Goal: Transaction & Acquisition: Purchase product/service

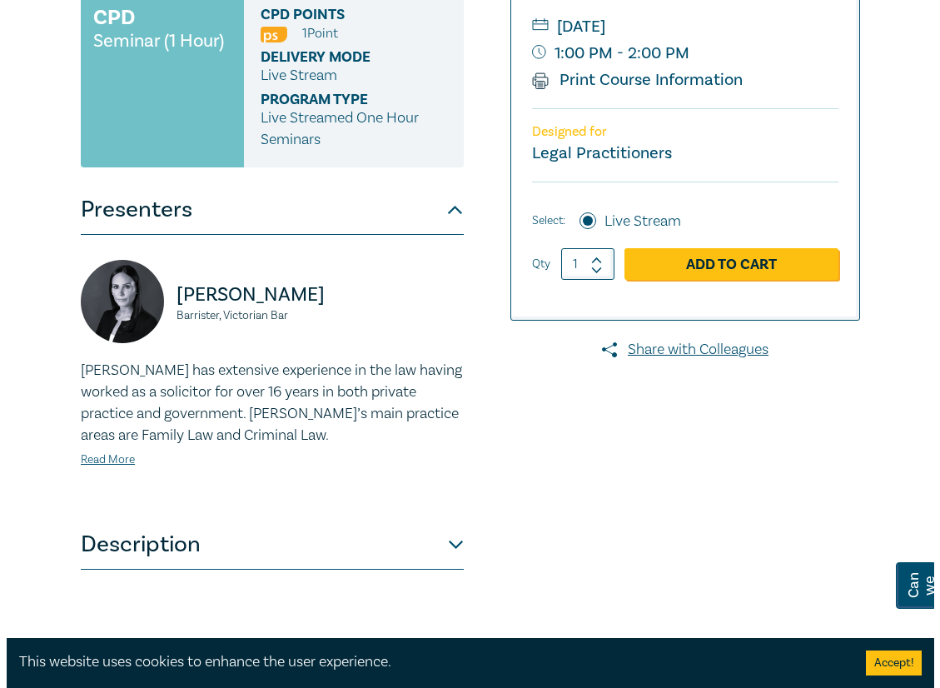
scroll to position [416, 0]
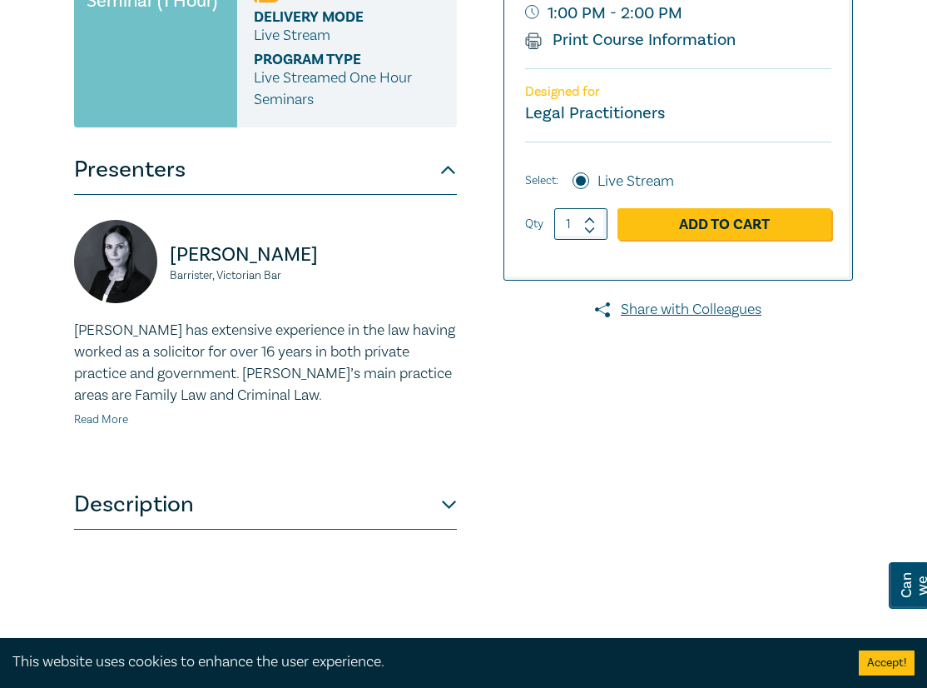
click at [110, 420] on link "Read More" at bounding box center [101, 419] width 54 height 15
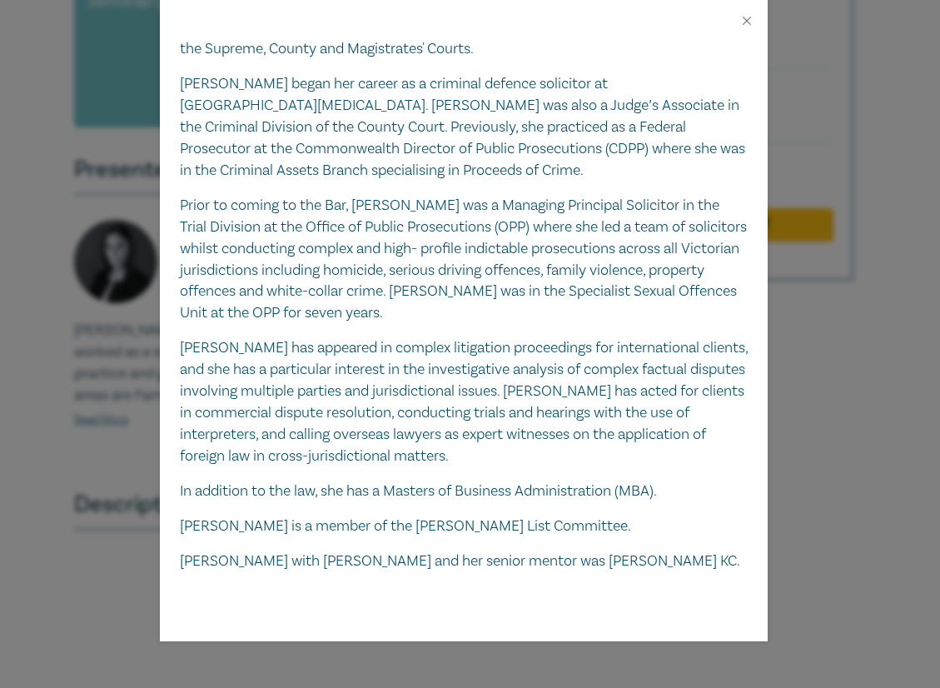
scroll to position [497, 0]
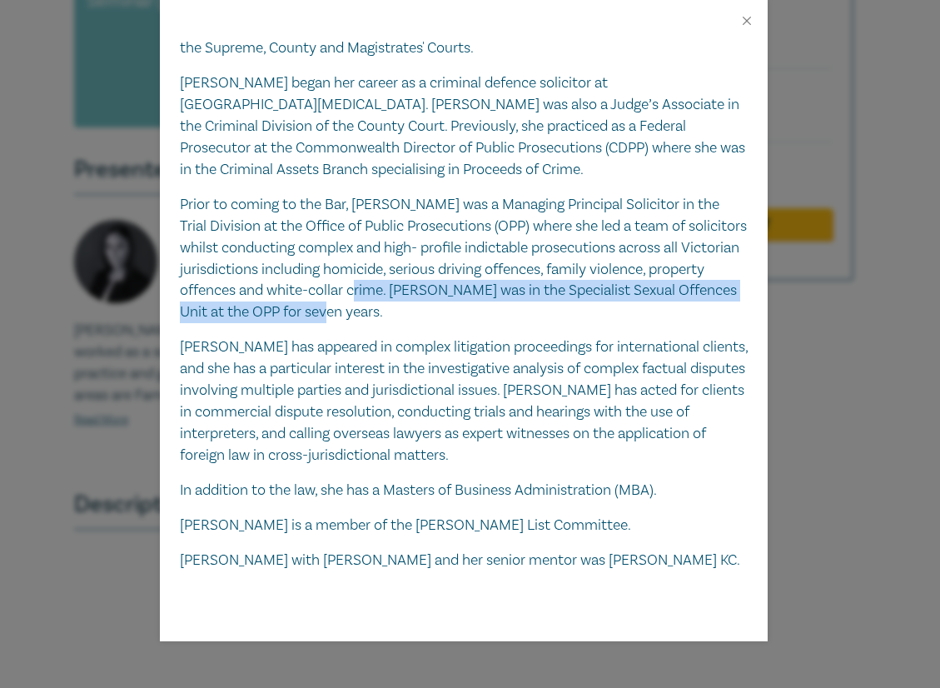
drag, startPoint x: 451, startPoint y: 289, endPoint x: 457, endPoint y: 315, distance: 27.3
click at [457, 315] on p "Prior to coming to the Bar, Michelle was a Managing Principal Solicitor in the …" at bounding box center [464, 258] width 568 height 129
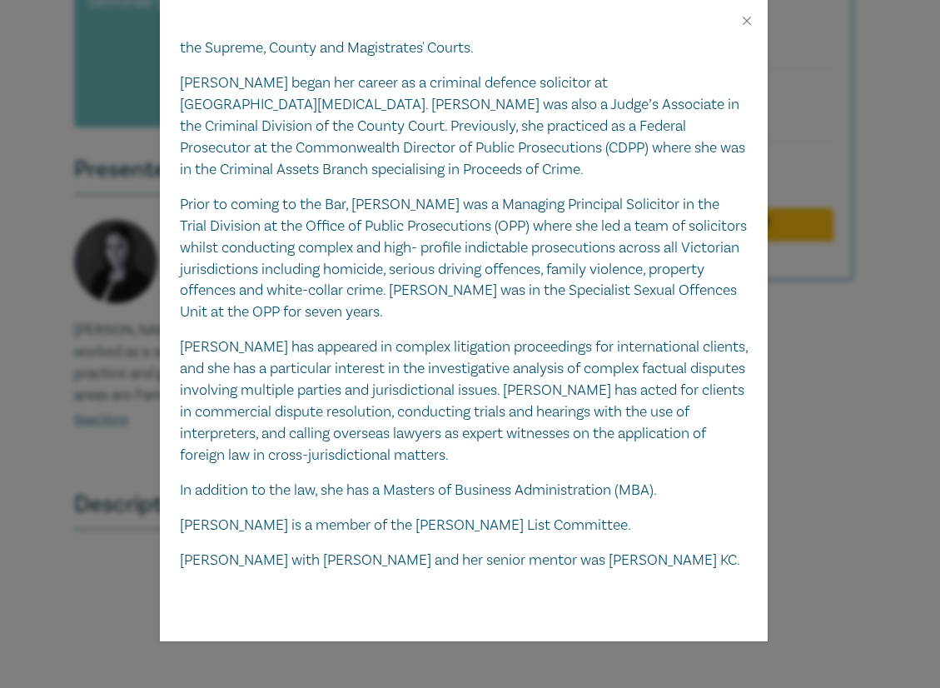
click at [676, 508] on div "Michelle has extensive experience in the law having worked as a solicitor for o…" at bounding box center [464, 80] width 568 height 979
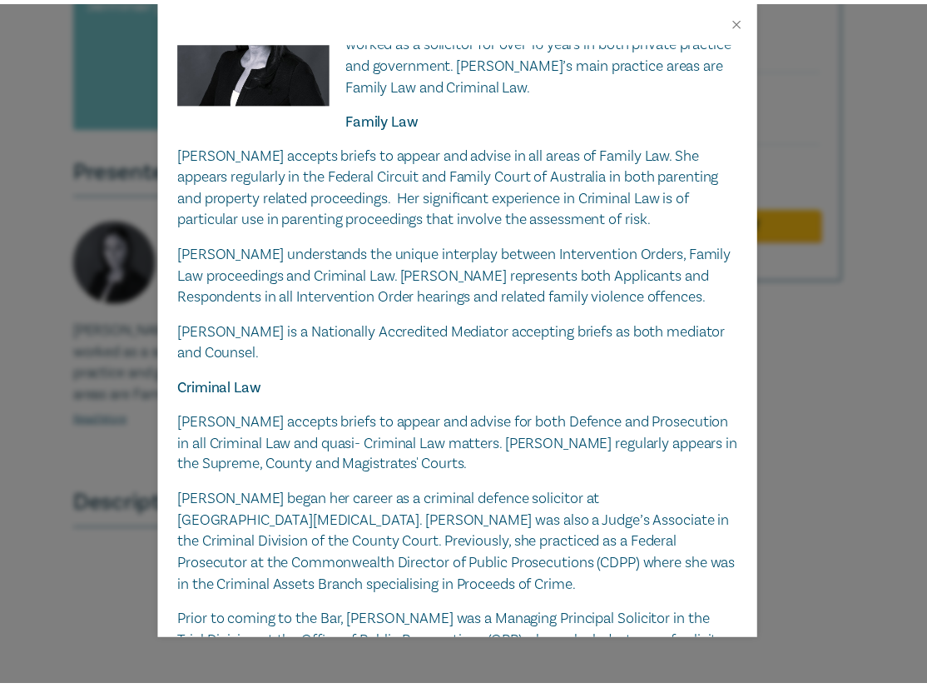
scroll to position [0, 0]
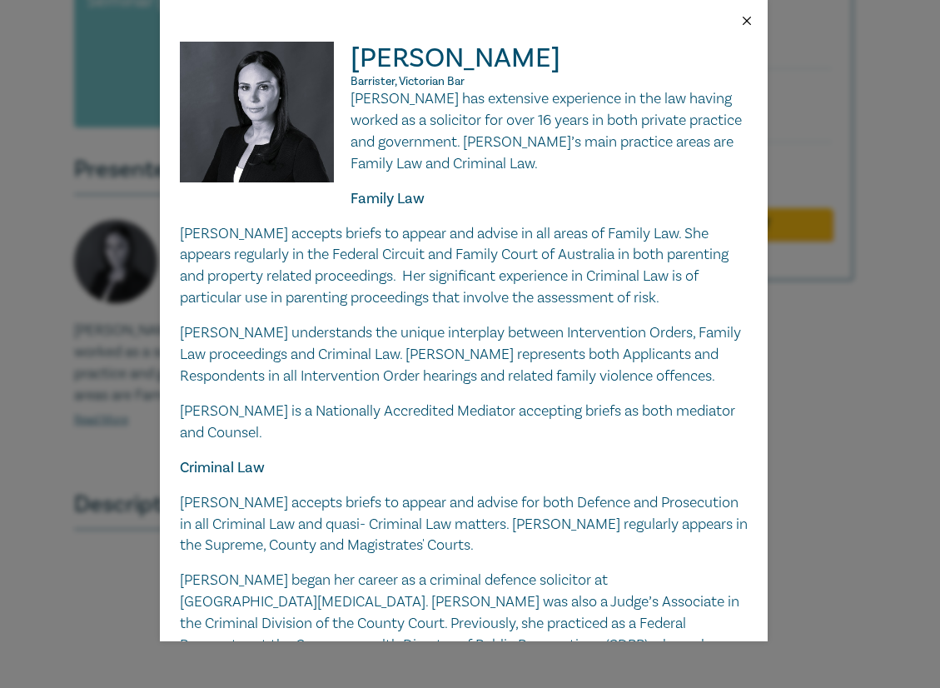
click at [747, 15] on button "Close" at bounding box center [746, 20] width 15 height 15
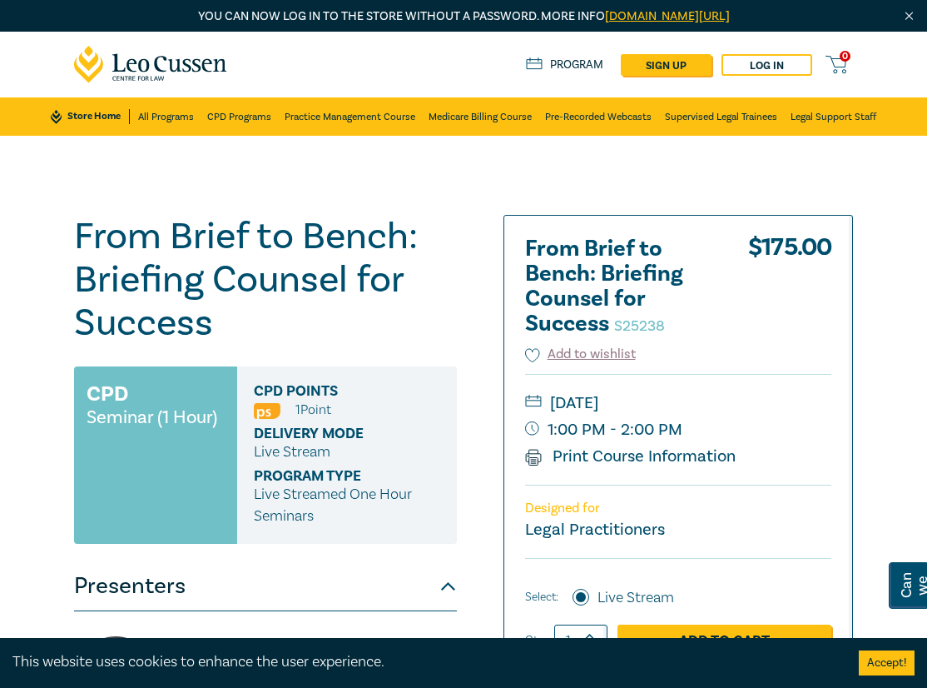
drag, startPoint x: 354, startPoint y: 313, endPoint x: 113, endPoint y: 224, distance: 256.5
click at [354, 313] on h1 "From Brief to Bench: Briefing Counsel for Success S25238" at bounding box center [265, 280] width 383 height 130
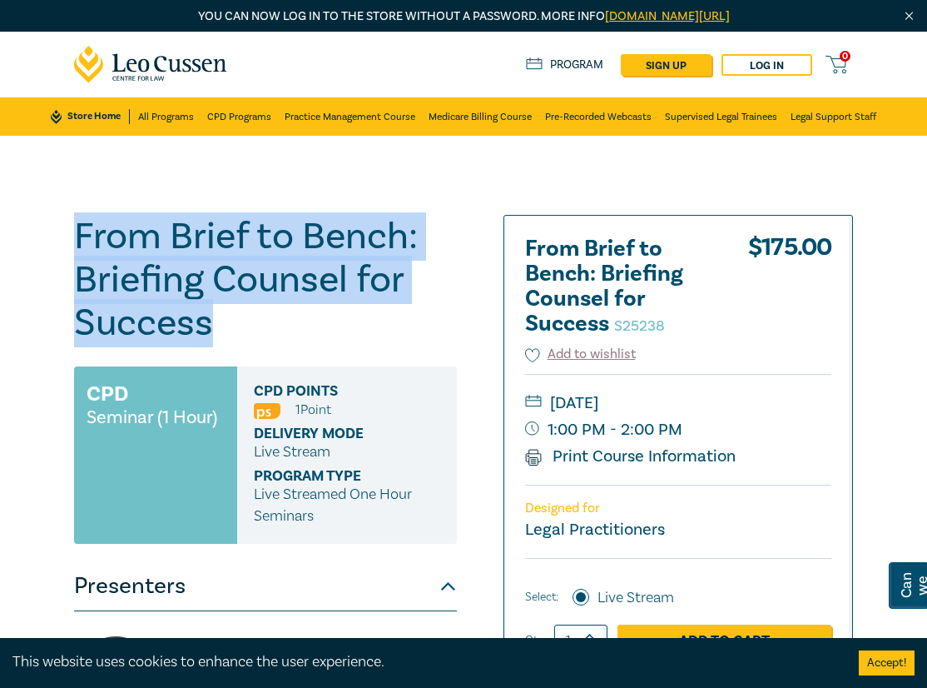
drag, startPoint x: 79, startPoint y: 221, endPoint x: 231, endPoint y: 326, distance: 185.0
click at [231, 326] on h1 "From Brief to Bench: Briefing Counsel for Success S25238" at bounding box center [265, 280] width 383 height 130
drag, startPoint x: 231, startPoint y: 326, endPoint x: 142, endPoint y: 248, distance: 118.6
copy h1 "From Brief to Bench: Briefing Counsel for Success"
click at [459, 187] on div "From Brief to Bench: Briefing Counsel for Success S25238 CPD Seminar (1 Hour) C…" at bounding box center [463, 631] width 927 height 991
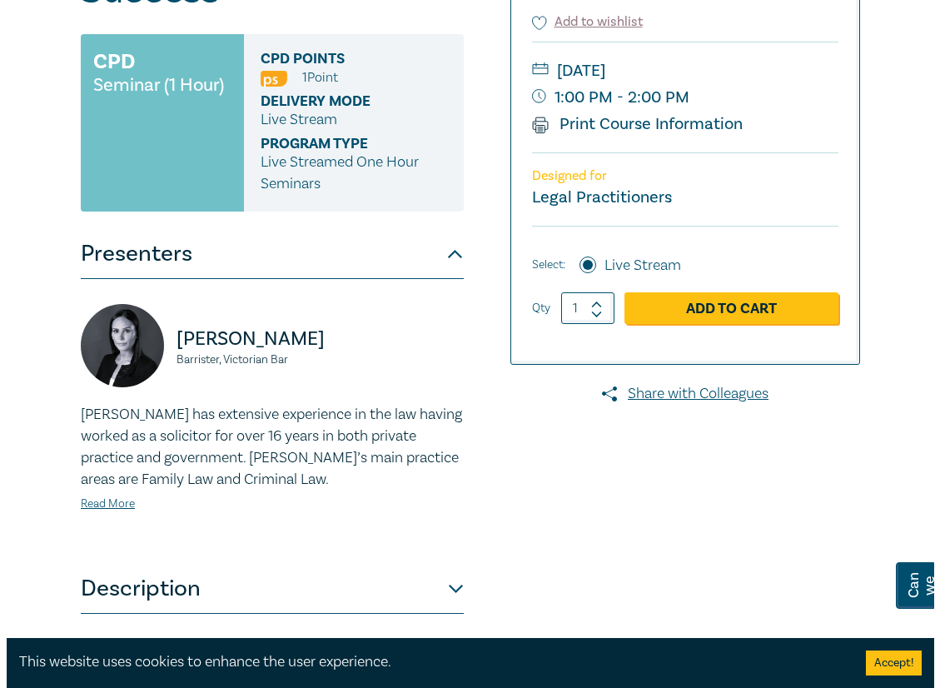
scroll to position [333, 0]
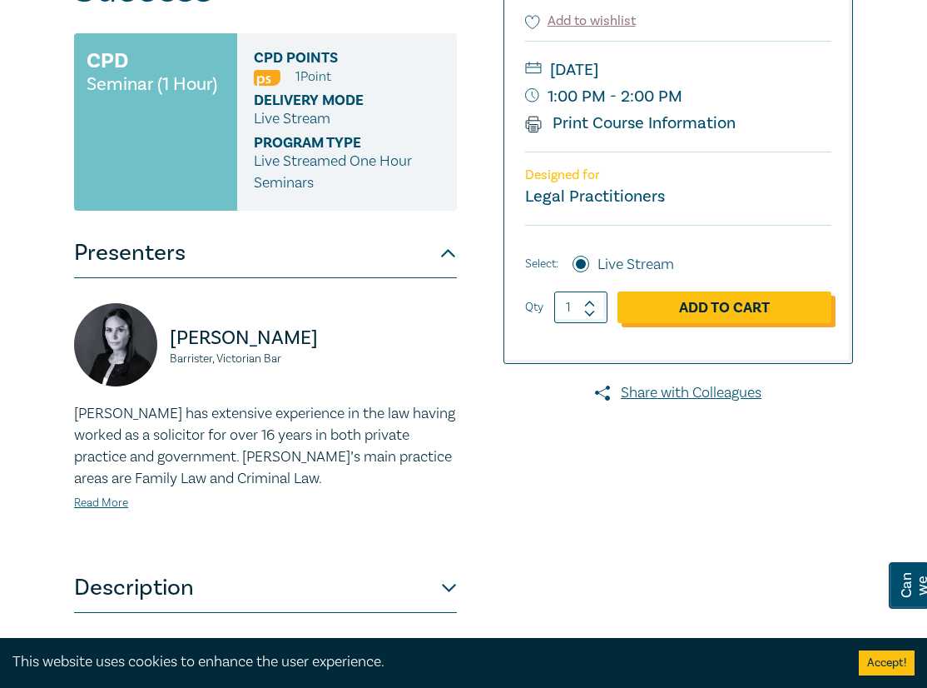
click at [761, 310] on link "Add to Cart" at bounding box center [725, 307] width 214 height 32
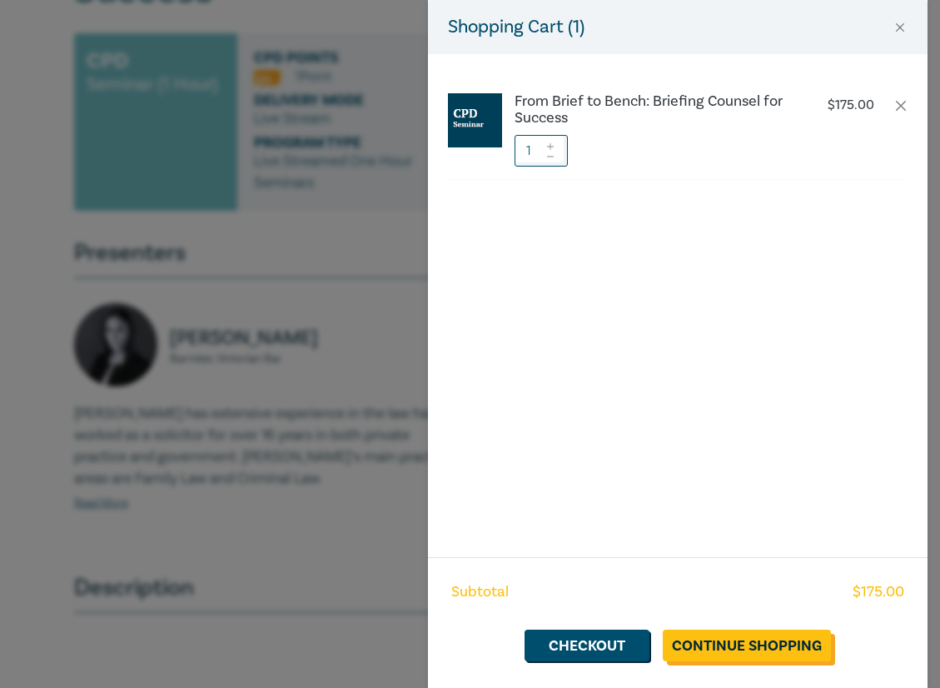
click at [776, 643] on link "Continue Shopping" at bounding box center [747, 645] width 168 height 32
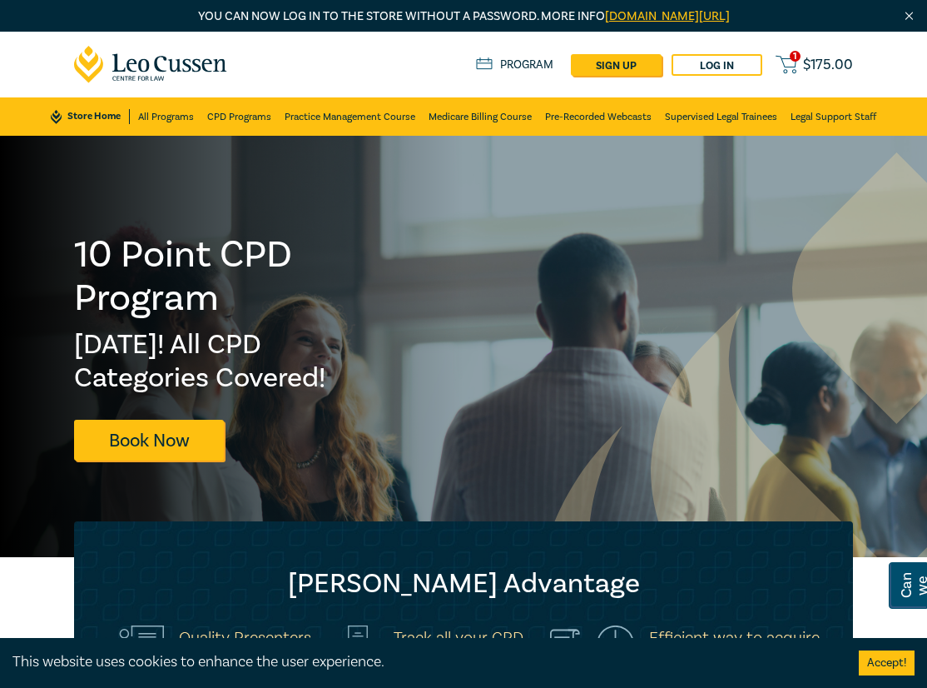
click at [819, 60] on span "$ 175.00" at bounding box center [828, 64] width 50 height 15
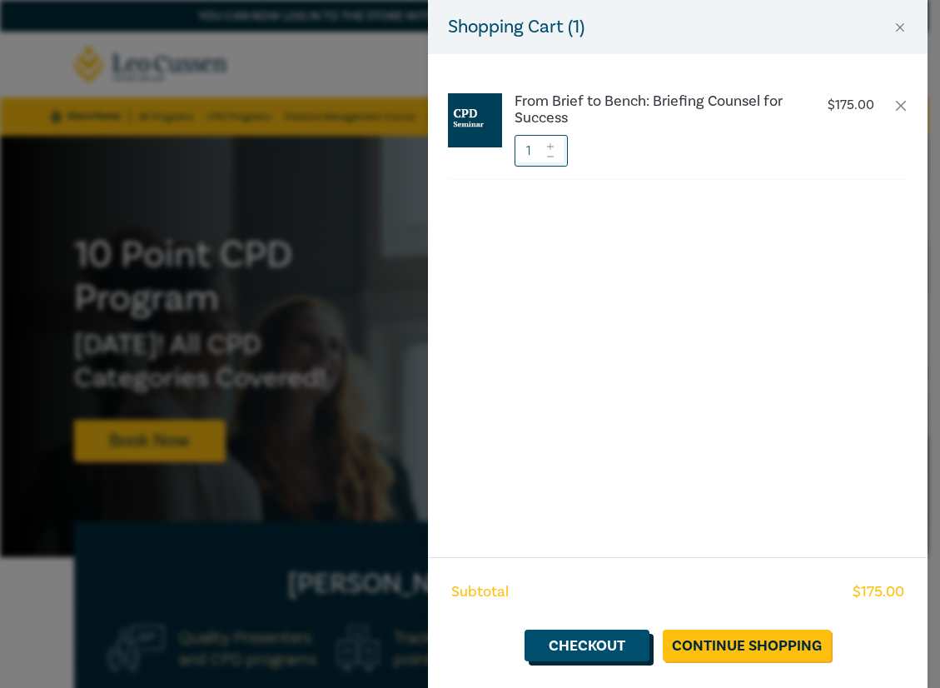
click at [599, 648] on link "Checkout" at bounding box center [586, 645] width 125 height 32
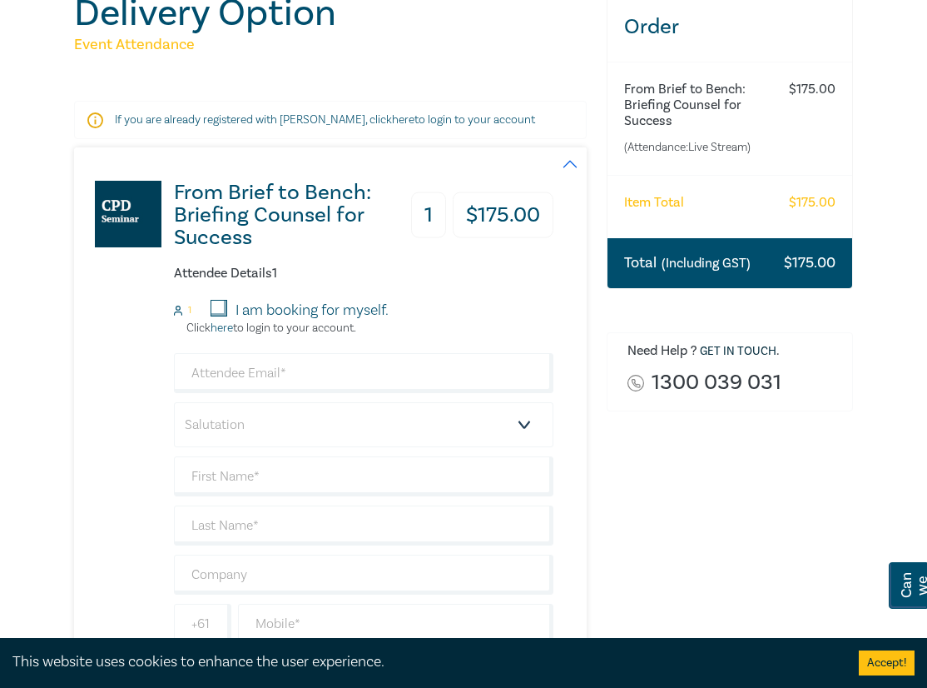
scroll to position [250, 0]
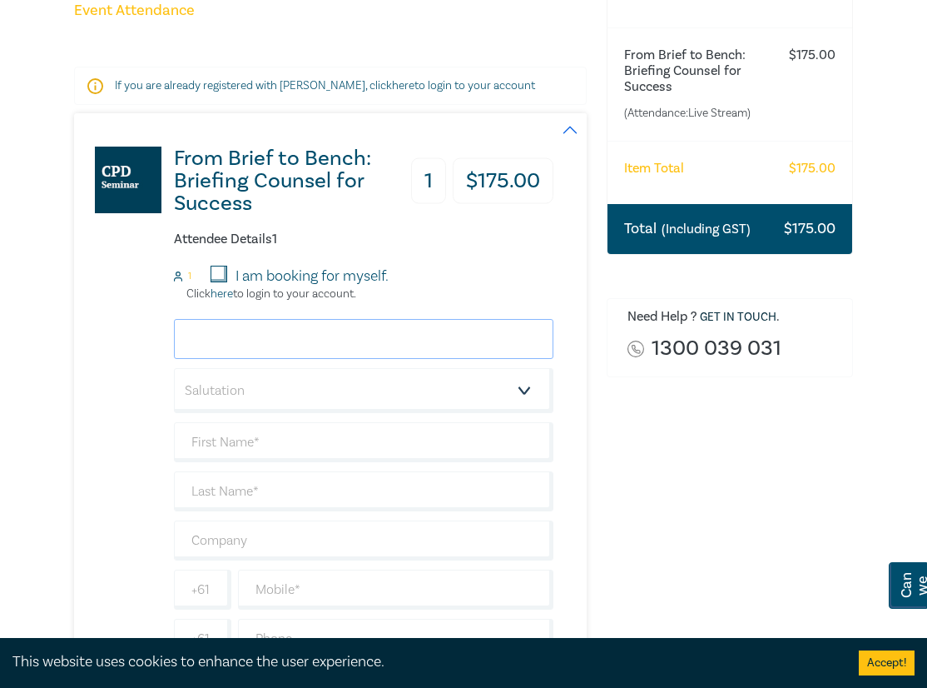
click at [315, 341] on input "email" at bounding box center [364, 339] width 380 height 40
type input "[EMAIL_ADDRESS][PERSON_NAME][DOMAIN_NAME]"
type input "Dimity"
type input "[PERSON_NAME]"
type input "[PERSON_NAME] Legal"
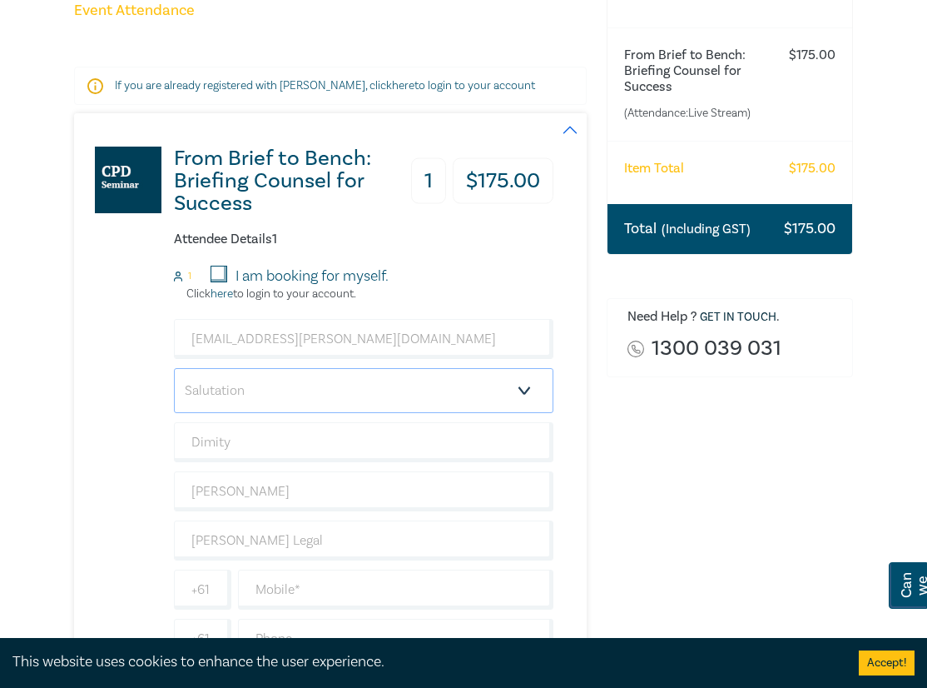
click at [263, 389] on select "Salutation Mr. Mrs. Ms. Miss Dr. Prof. Other" at bounding box center [364, 390] width 380 height 45
select select "Ms."
click at [174, 368] on select "Salutation Mr. Mrs. Ms. Miss Dr. Prof. Other" at bounding box center [364, 390] width 380 height 45
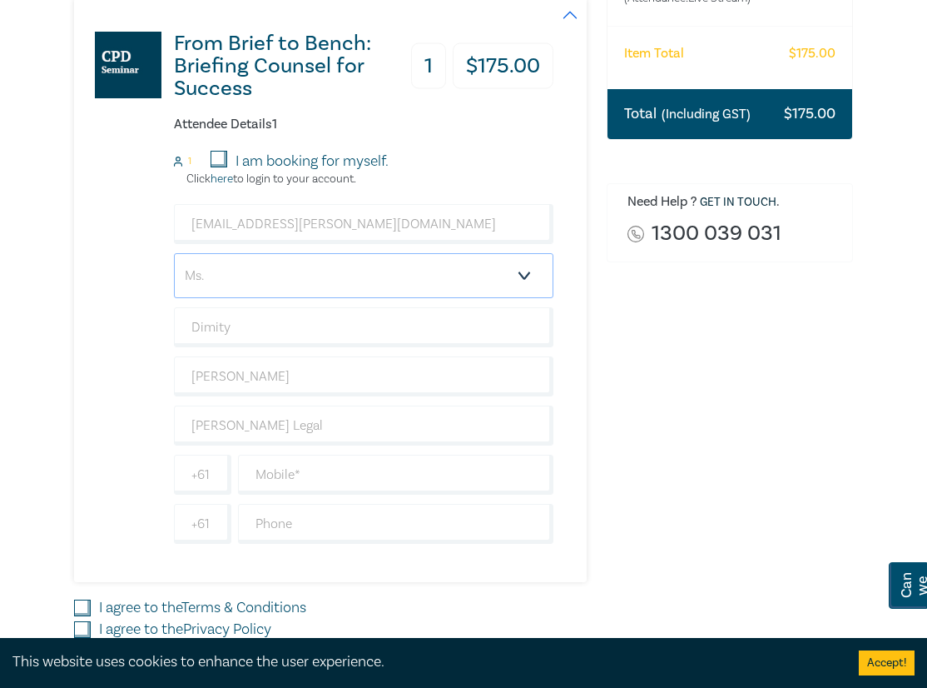
scroll to position [416, 0]
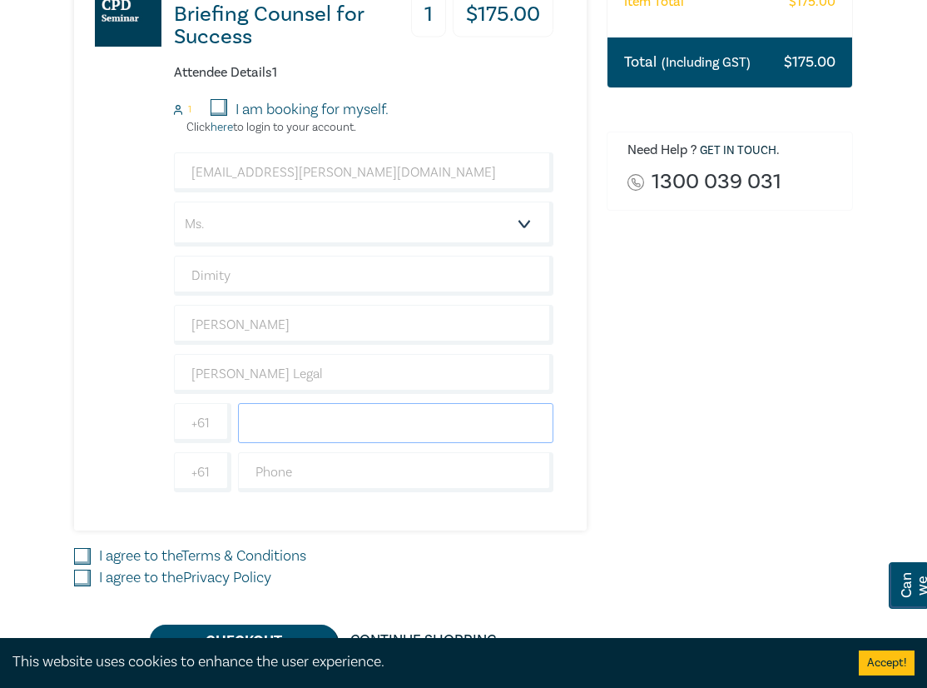
click at [293, 429] on input "text" at bounding box center [395, 423] width 315 height 40
type input "0411292214"
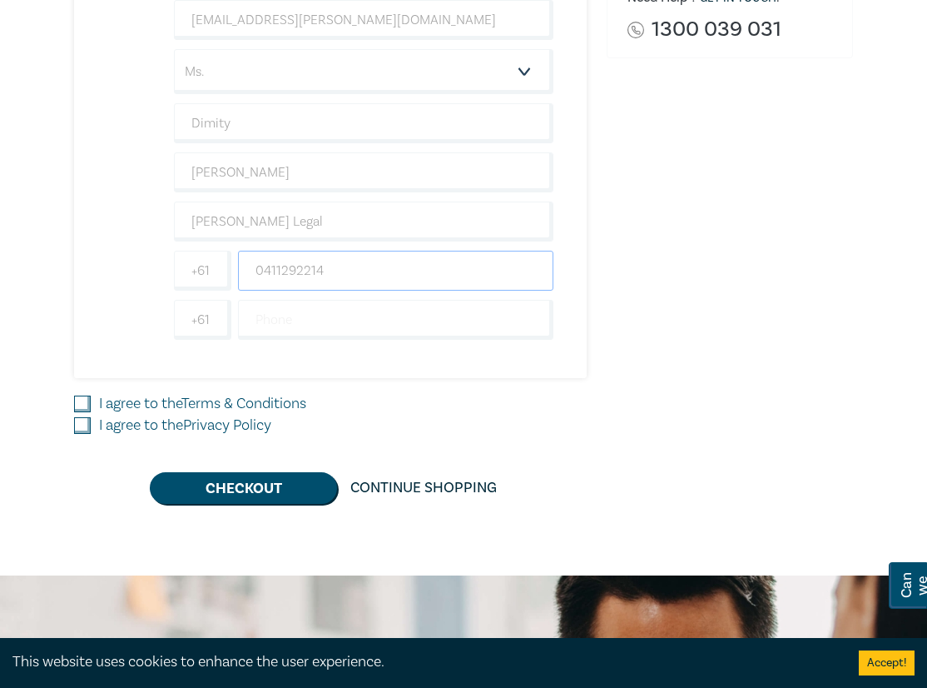
scroll to position [583, 0]
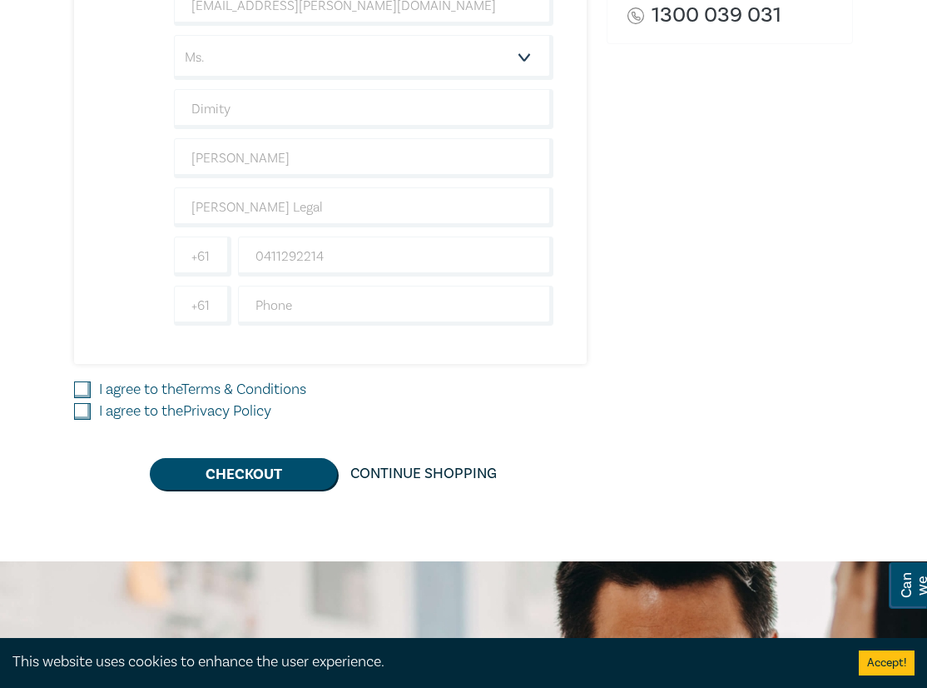
click at [89, 387] on input "I agree to the Terms & Conditions" at bounding box center [82, 389] width 17 height 17
checkbox input "true"
drag, startPoint x: 91, startPoint y: 407, endPoint x: 320, endPoint y: 419, distance: 229.2
click at [92, 407] on div "I agree to the Privacy Policy" at bounding box center [330, 411] width 513 height 22
click at [82, 411] on input "I agree to the Privacy Policy" at bounding box center [82, 411] width 17 height 17
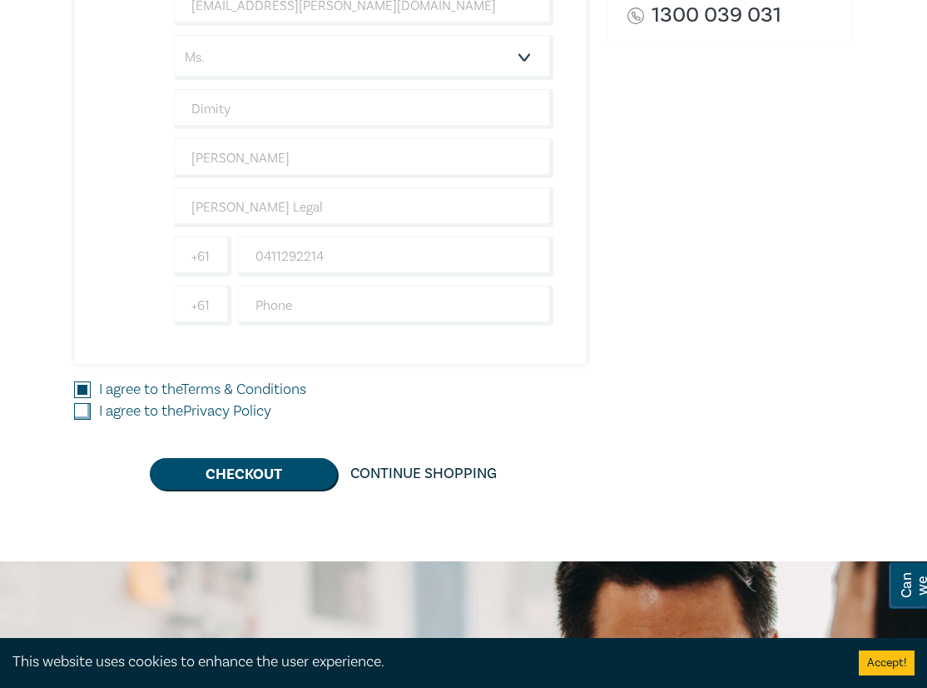
checkbox input "true"
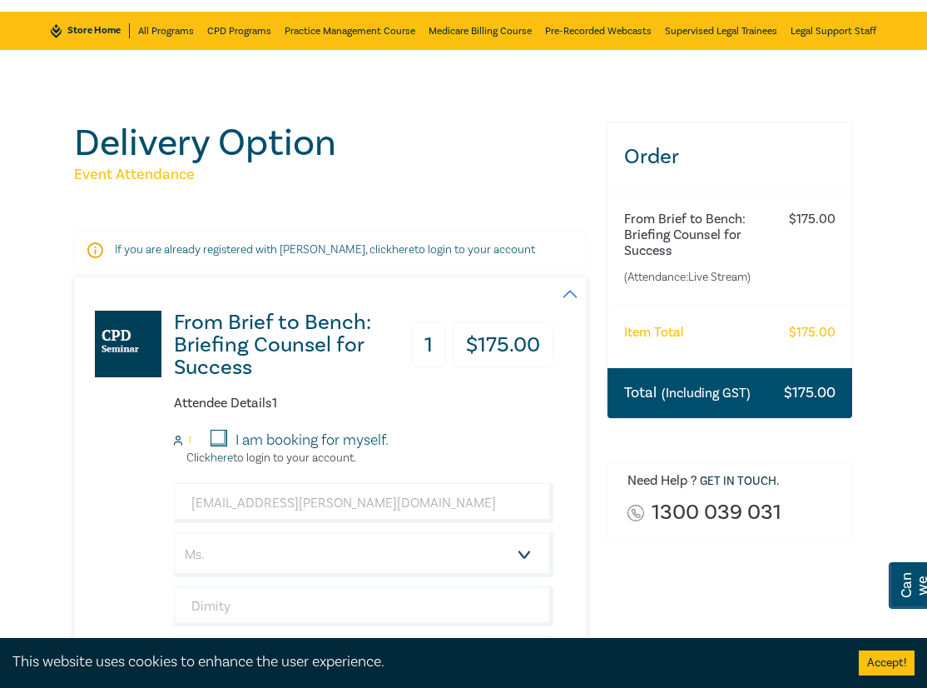
scroll to position [83, 0]
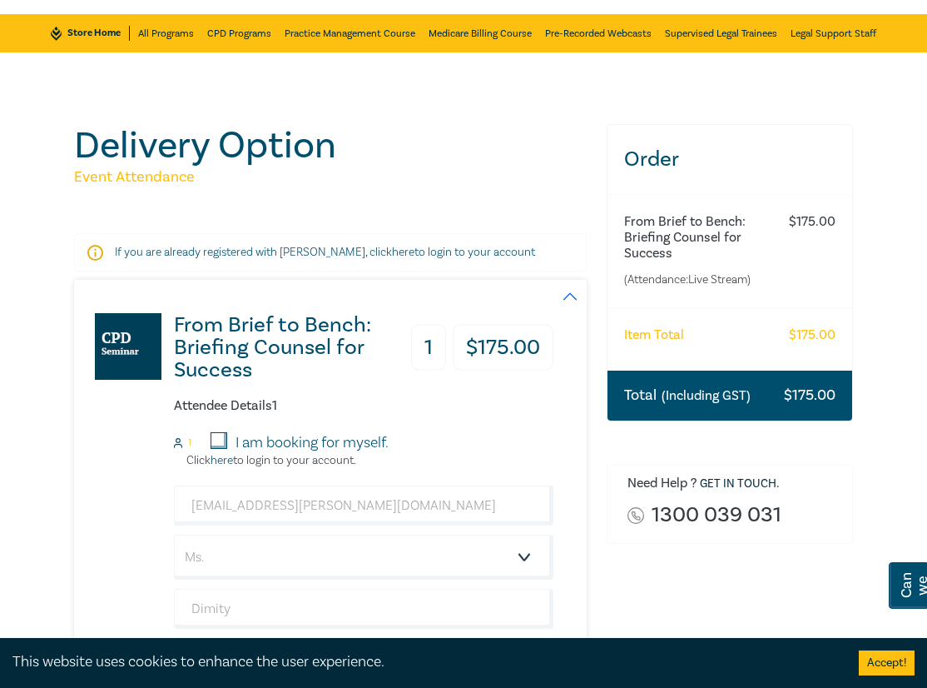
click at [230, 325] on h3 "From Brief to Bench: Briefing Counsel for Success" at bounding box center [289, 347] width 230 height 67
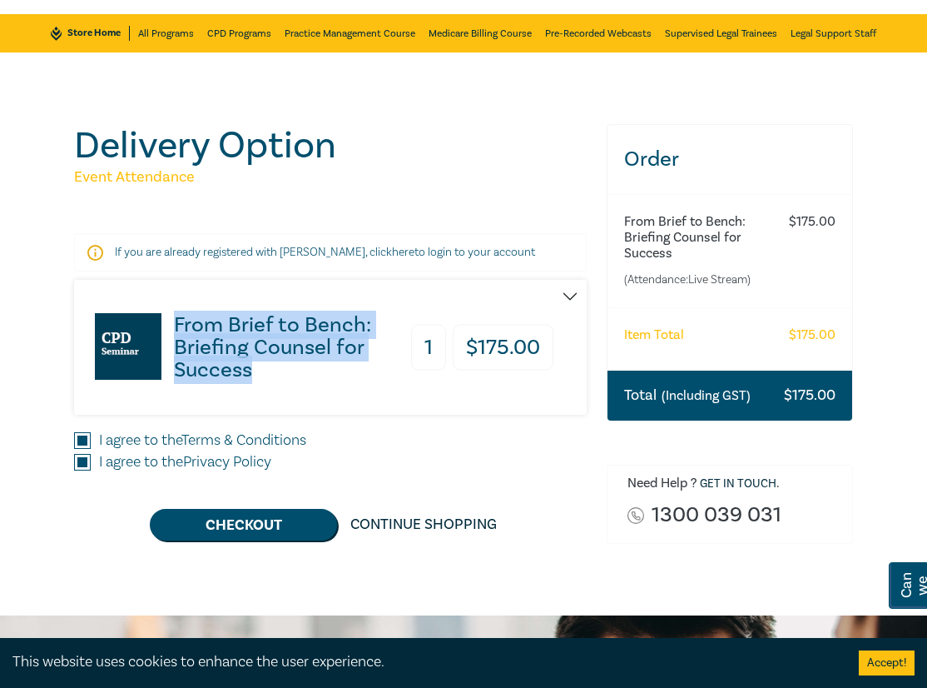
drag, startPoint x: 177, startPoint y: 322, endPoint x: 266, endPoint y: 363, distance: 98.0
click at [266, 363] on h3 "From Brief to Bench: Briefing Counsel for Success" at bounding box center [289, 347] width 230 height 67
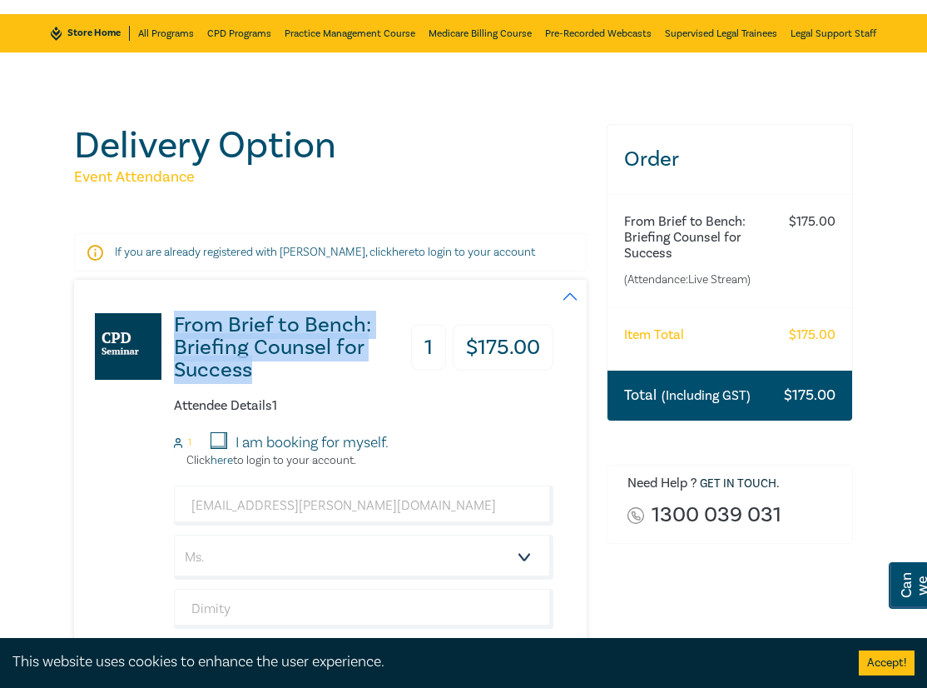
drag, startPoint x: 264, startPoint y: 360, endPoint x: 227, endPoint y: 321, distance: 53.6
copy h3 "From Brief to Bench: Briefing Counsel for Success"
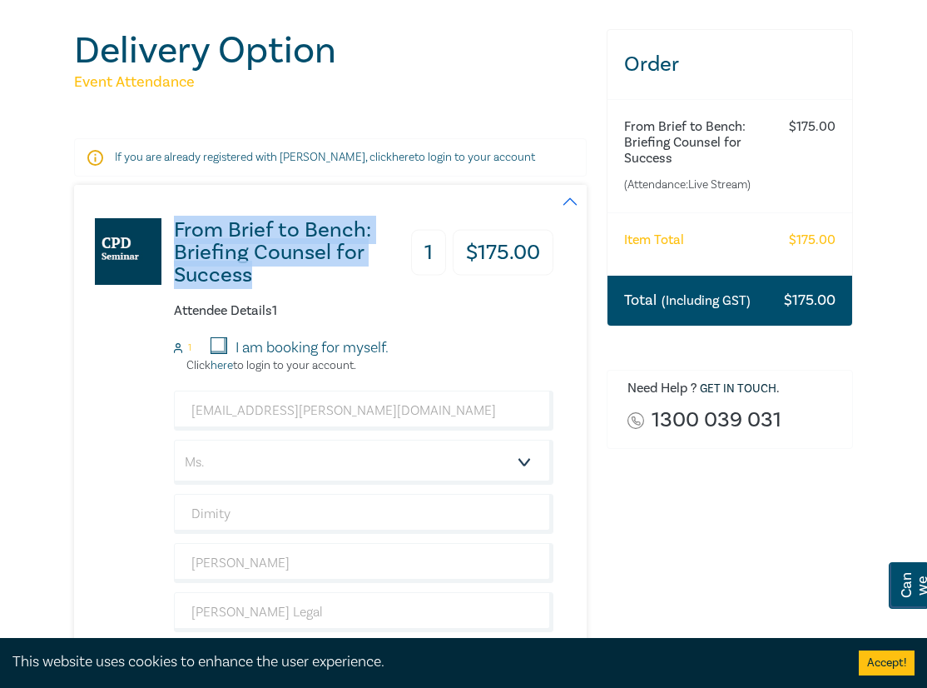
scroll to position [499, 0]
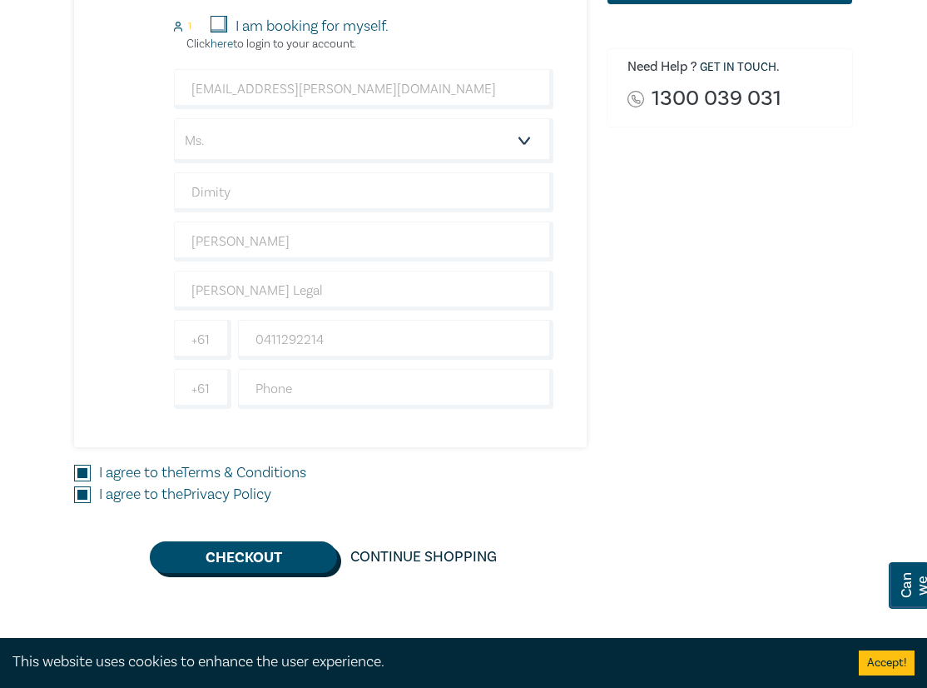
click at [262, 556] on button "Checkout" at bounding box center [243, 557] width 187 height 32
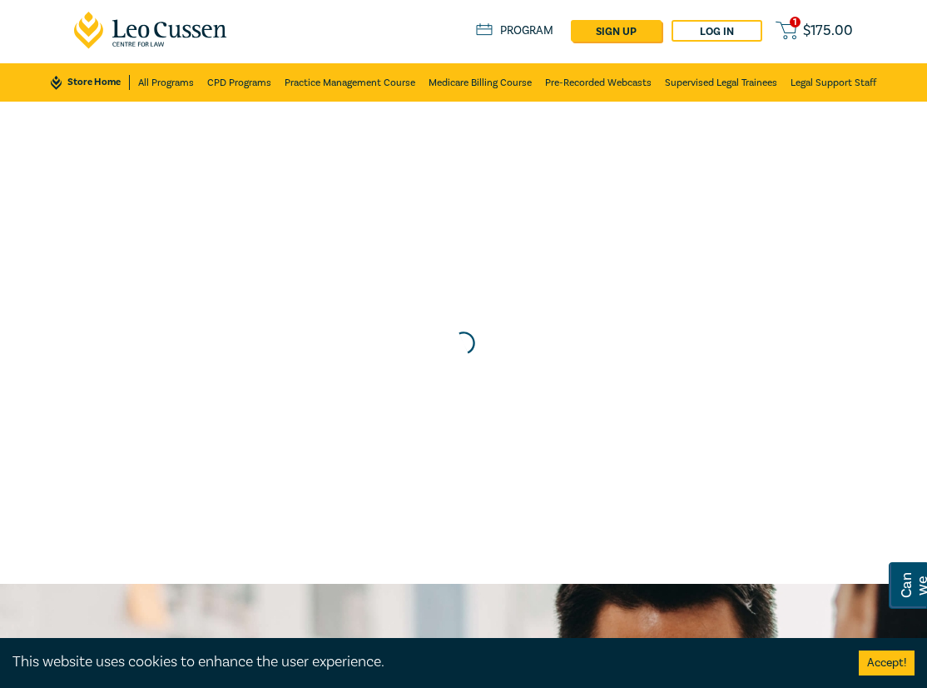
scroll to position [0, 0]
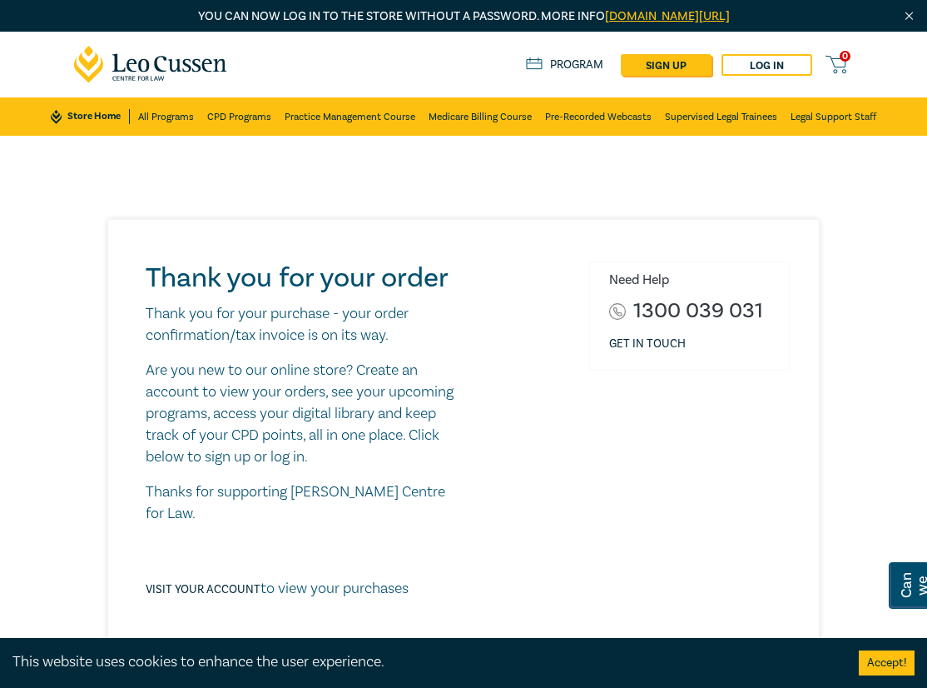
click at [690, 678] on div "This website uses cookies to enhance the user experience. Accept!" at bounding box center [463, 663] width 927 height 50
